Goal: Task Accomplishment & Management: Manage account settings

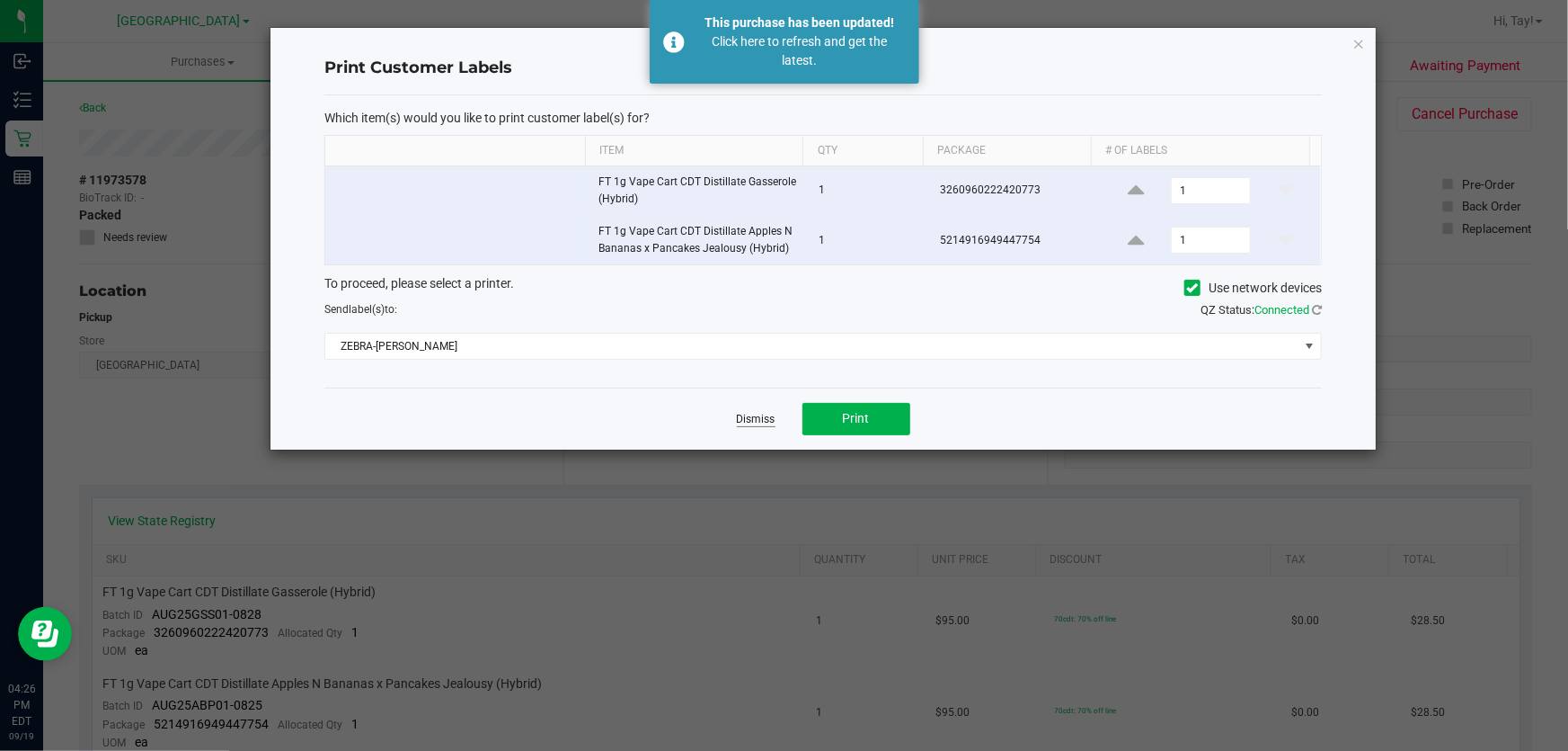
scroll to position [490, 0]
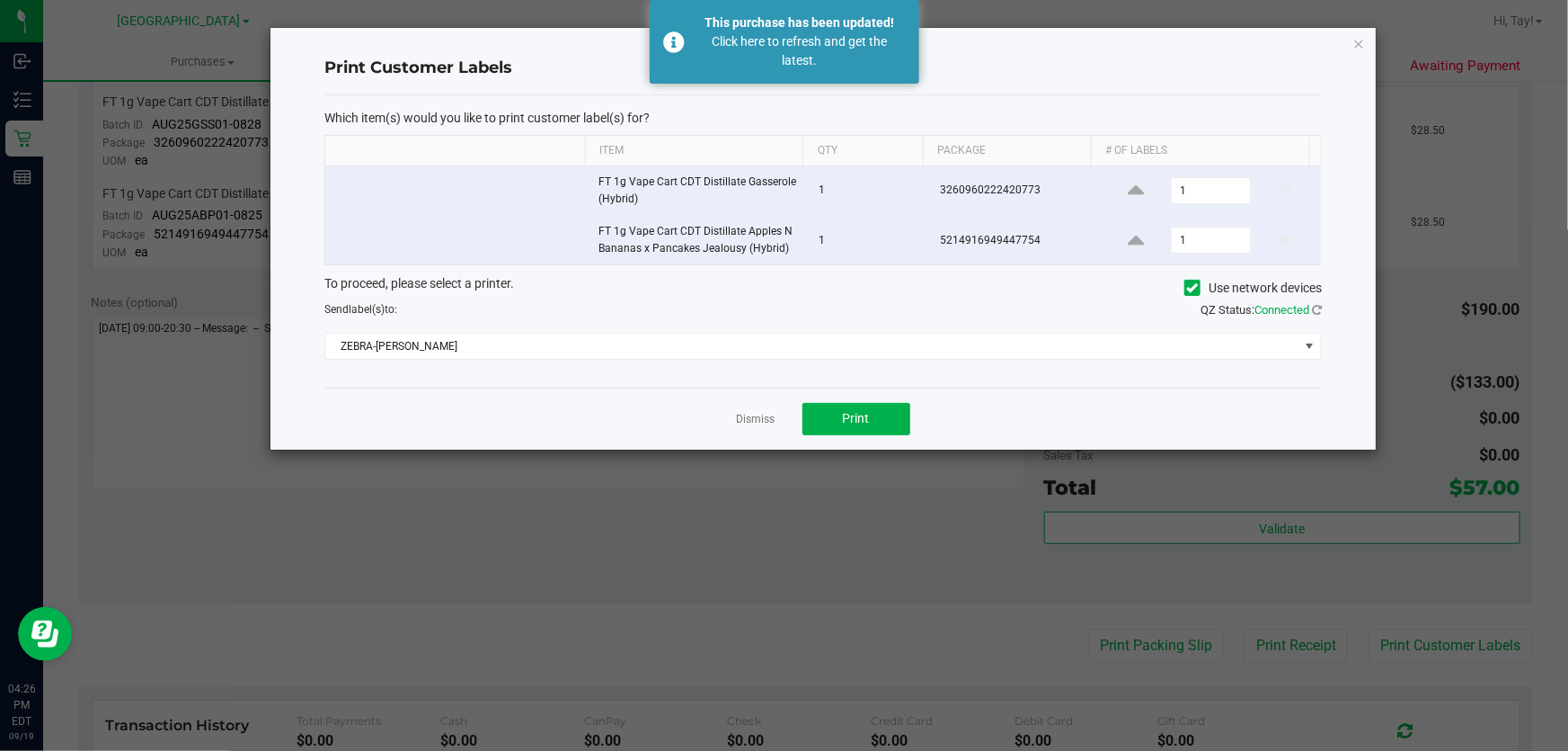
click at [751, 427] on app-cancel-button "Dismiss" at bounding box center [756, 418] width 39 height 18
click at [753, 416] on link "Dismiss" at bounding box center [756, 420] width 39 height 16
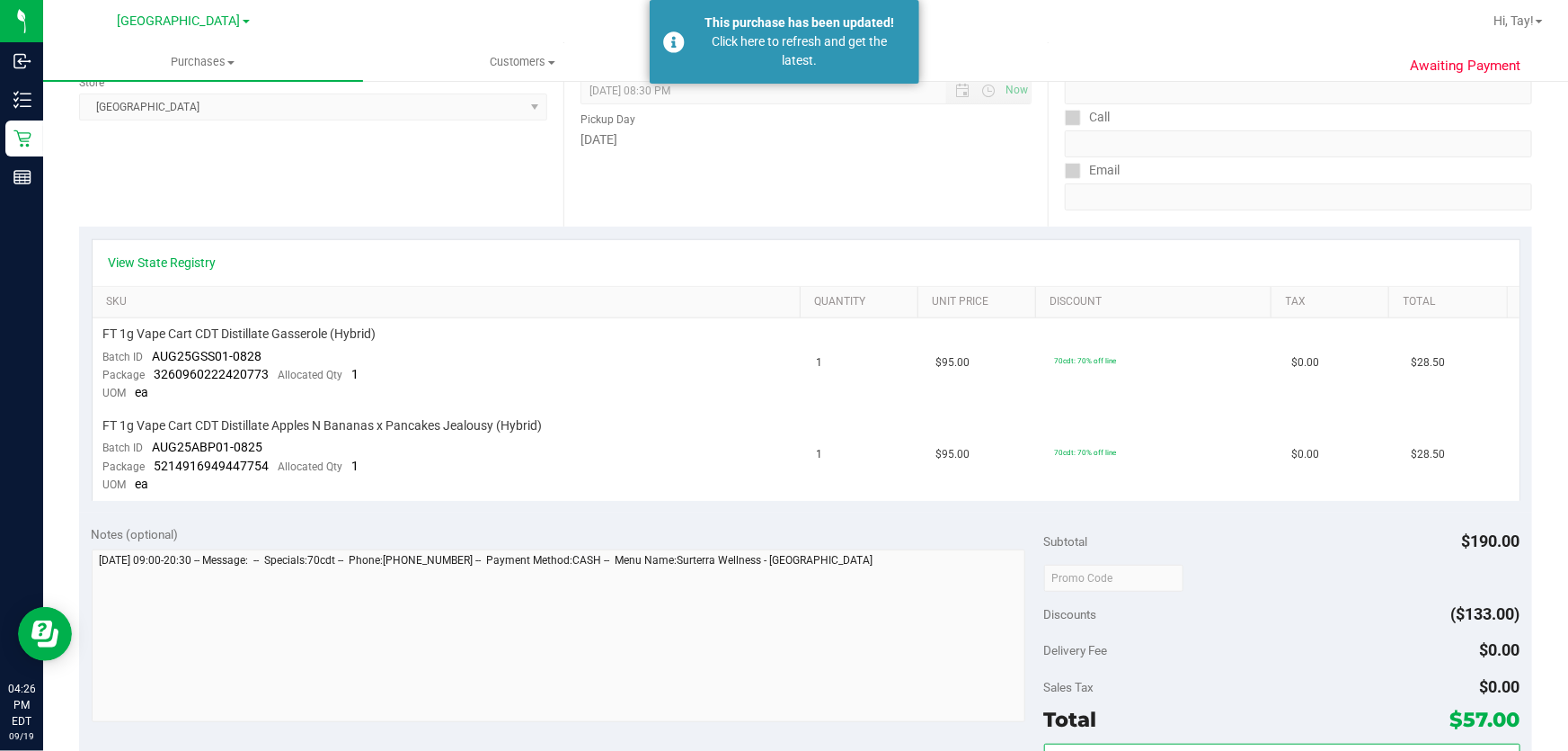
scroll to position [0, 0]
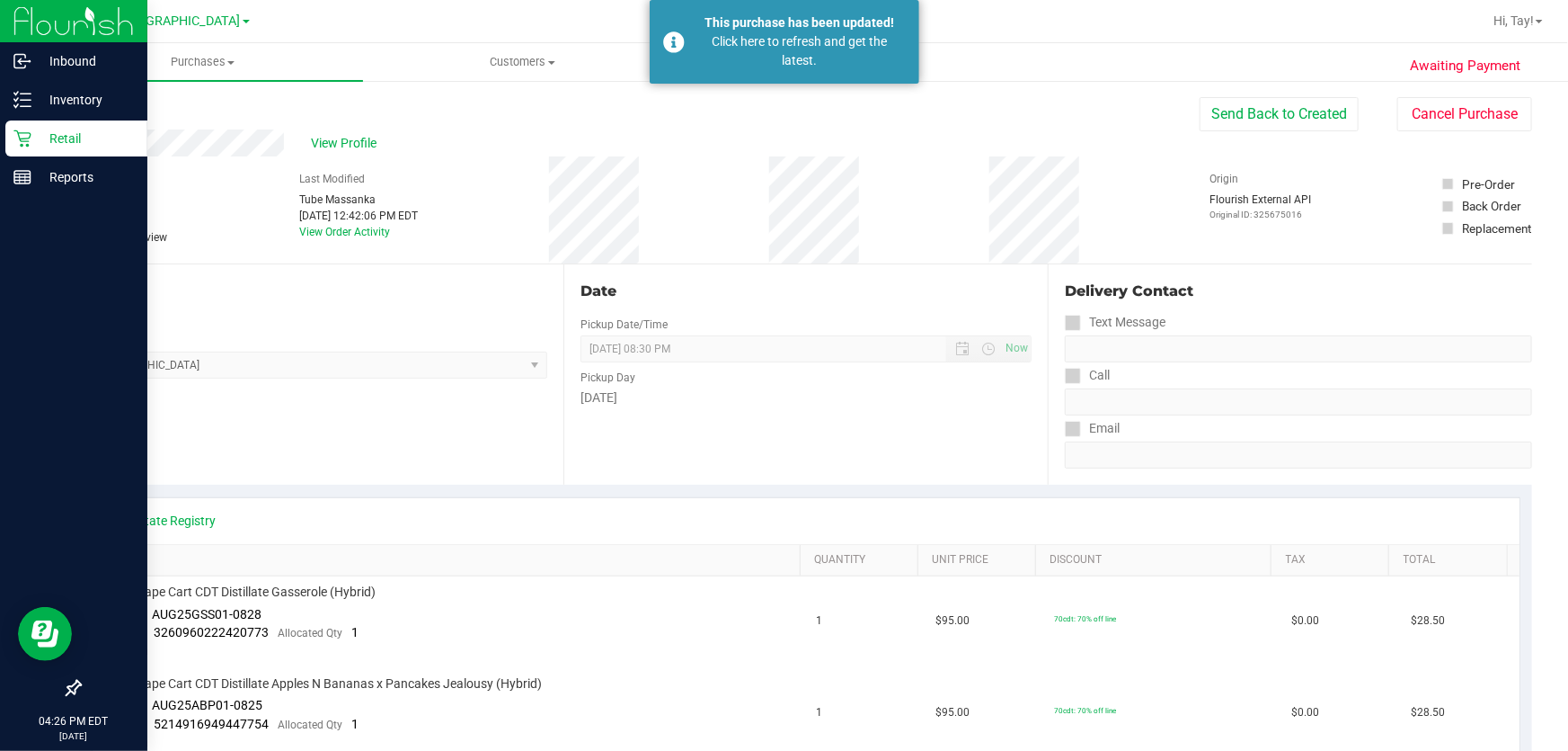
click at [35, 139] on p "Retail" at bounding box center [84, 139] width 108 height 21
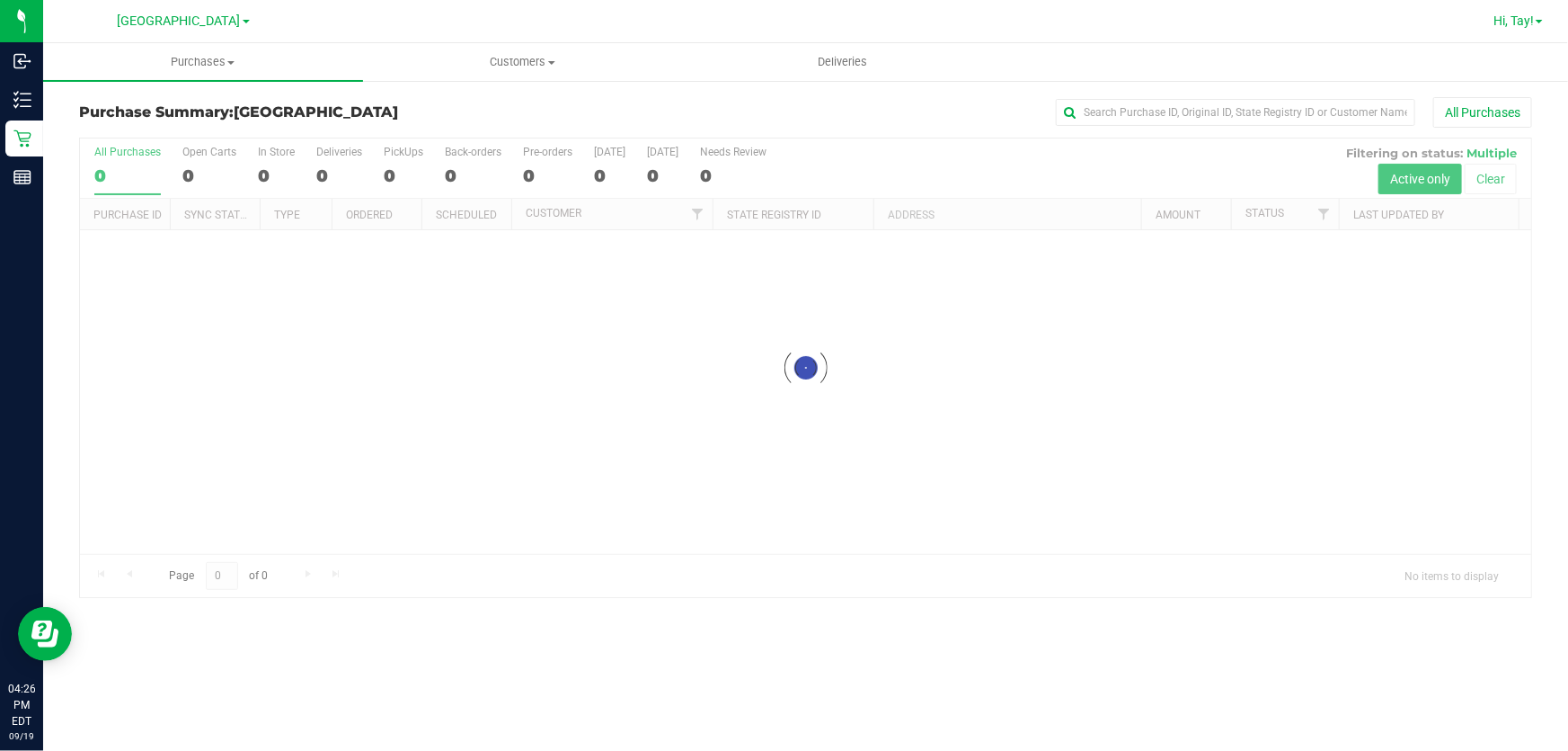
click at [1507, 18] on span "Hi, Tay!" at bounding box center [1514, 20] width 41 height 15
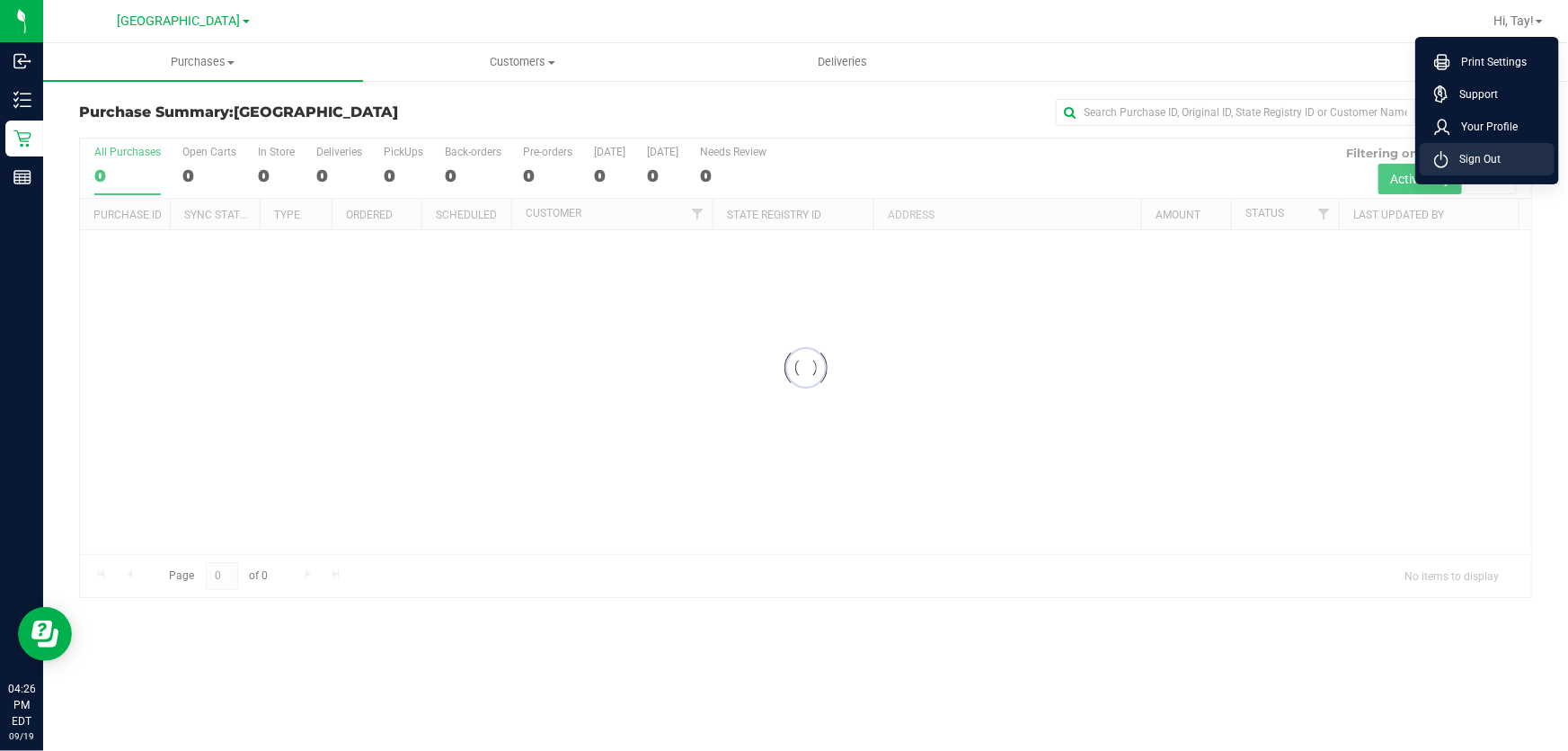
click at [1502, 145] on li "Sign Out" at bounding box center [1487, 159] width 135 height 32
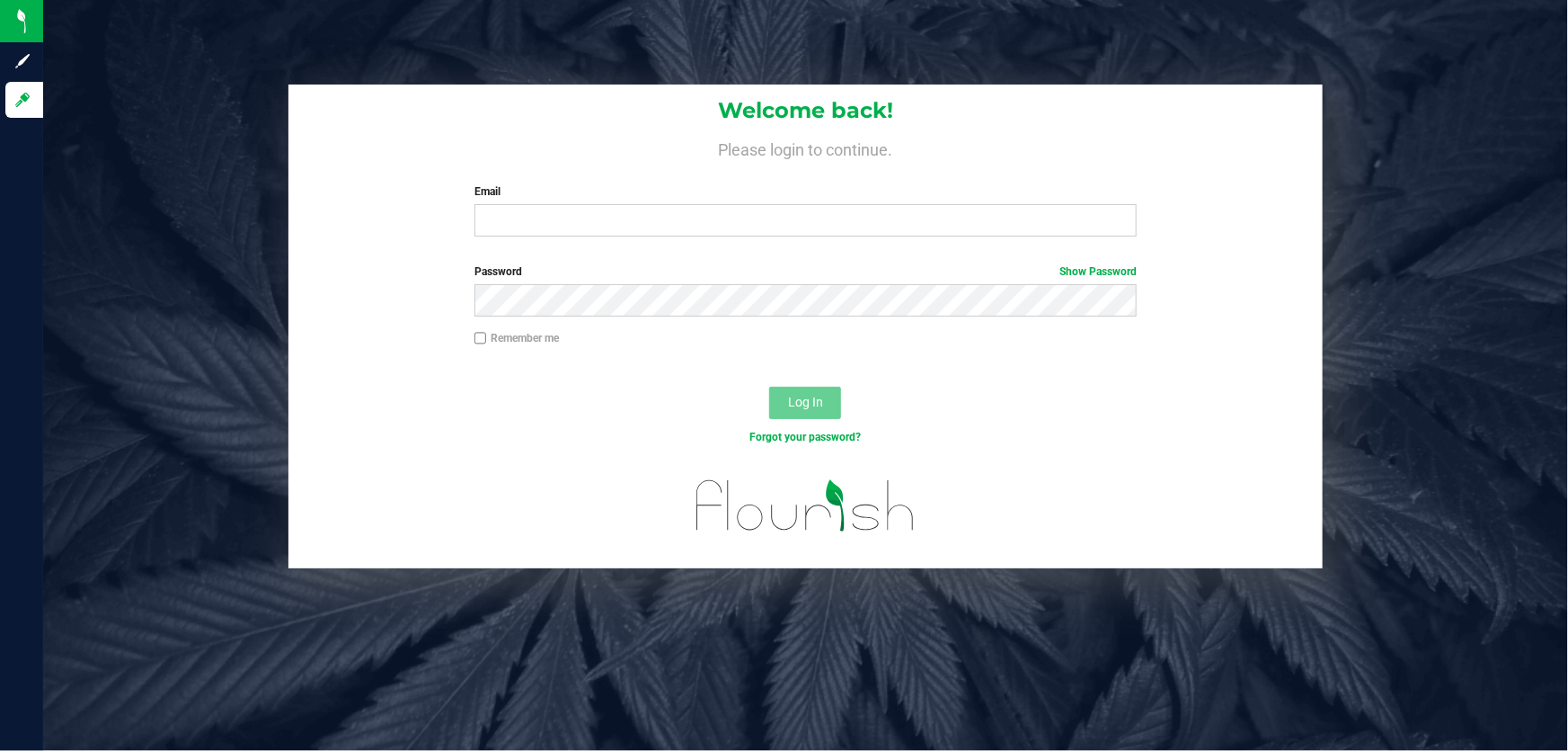
click at [426, 137] on h4 "Please login to continue." at bounding box center [806, 147] width 1034 height 21
click at [563, 237] on div "Welcome back! Please login to continue. Email Required Please format your email…" at bounding box center [806, 168] width 1034 height 167
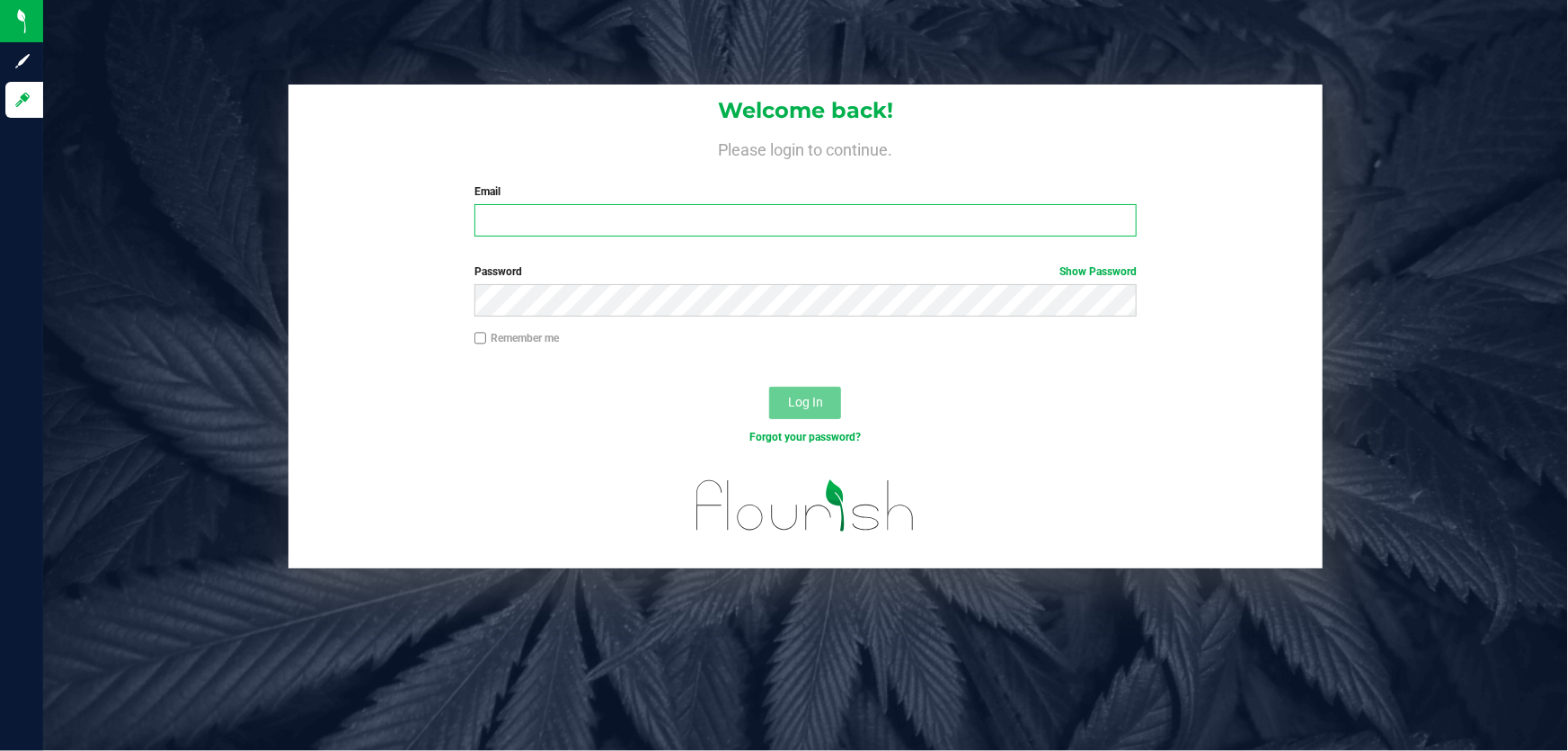
click at [551, 215] on input "Email" at bounding box center [806, 220] width 663 height 32
type input "fverity@liveparallel.com"
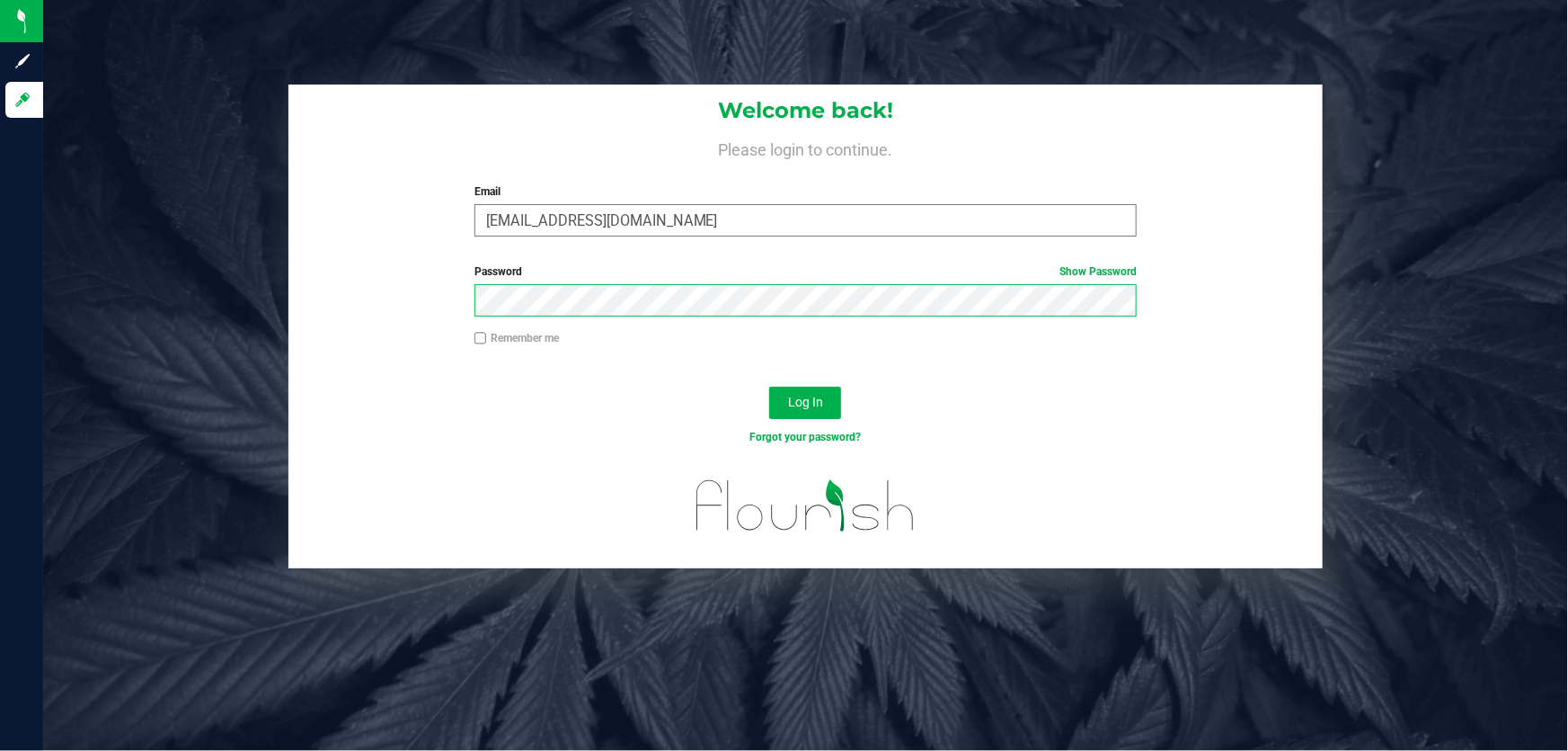
click at [769, 387] on button "Log In" at bounding box center [805, 402] width 72 height 32
